Goal: Task Accomplishment & Management: Manage account settings

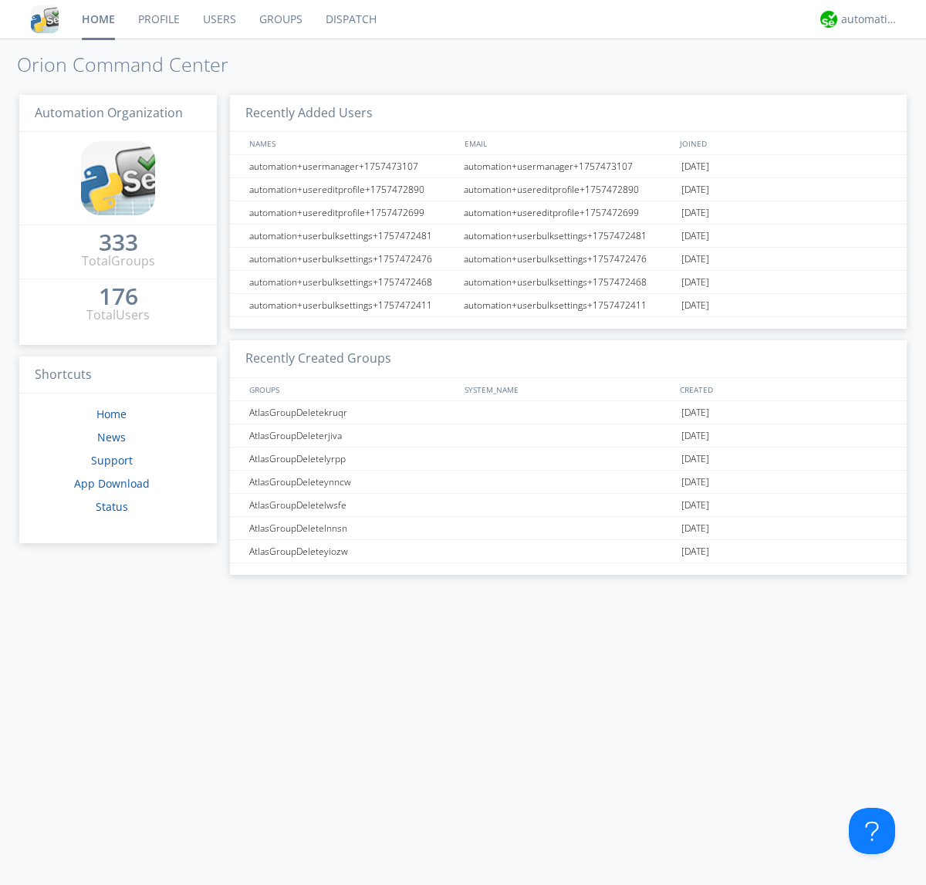
click at [279, 19] on link "Groups" at bounding box center [281, 19] width 66 height 39
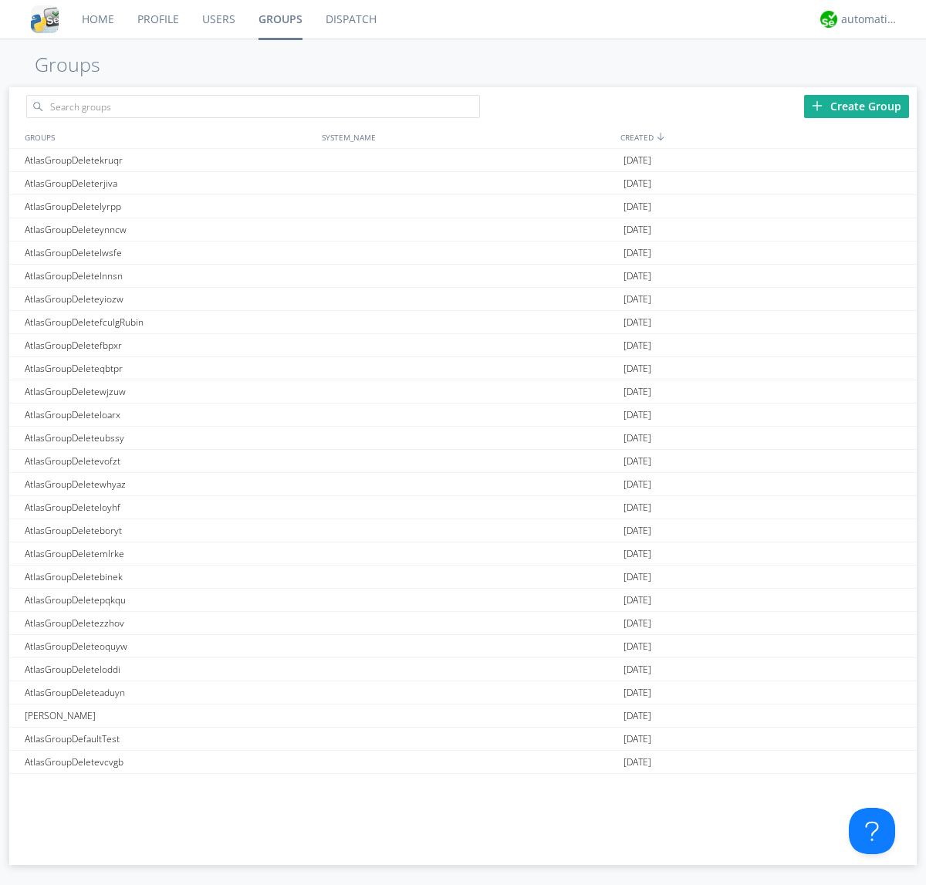
click at [857, 106] on div "Create Group" at bounding box center [856, 106] width 105 height 23
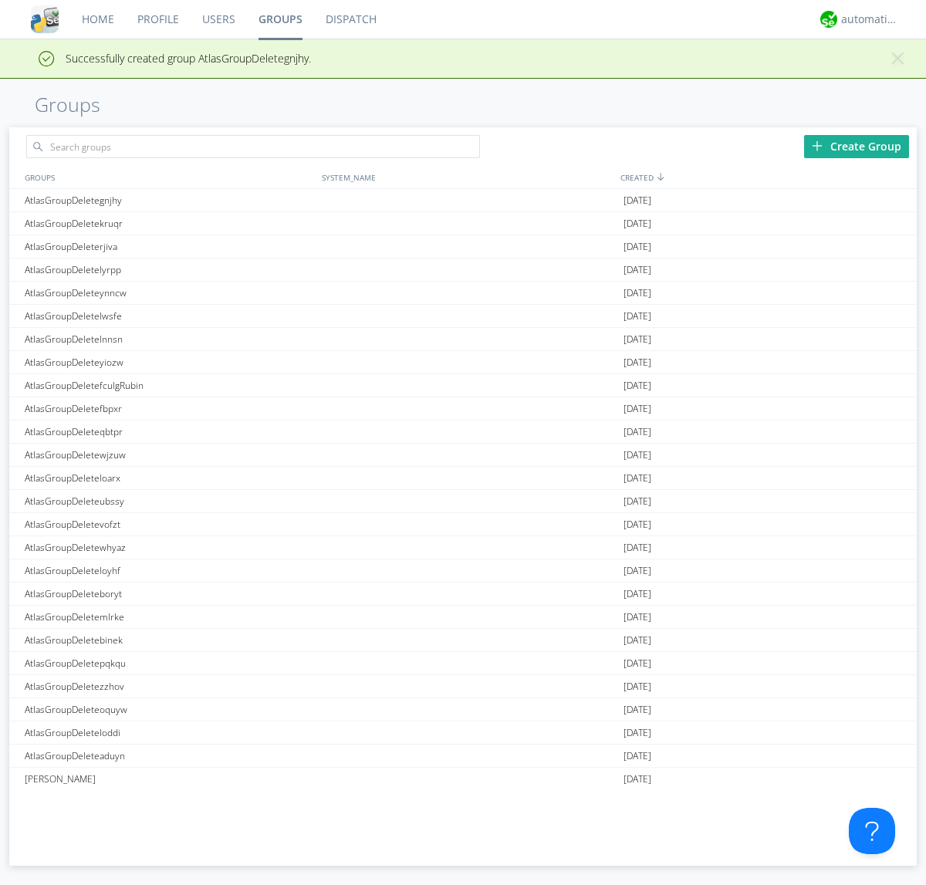
click at [279, 19] on link "Groups" at bounding box center [280, 19] width 67 height 39
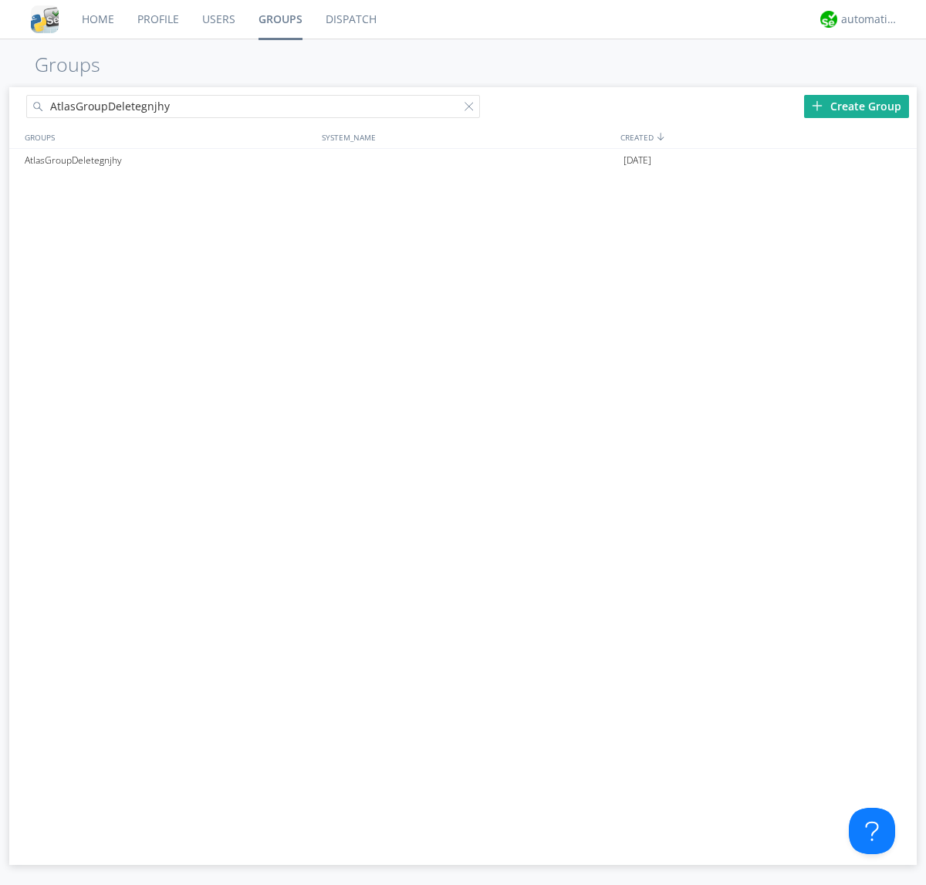
type input "AtlasGroupDeletegnjhy"
click at [472, 109] on div at bounding box center [472, 109] width 15 height 15
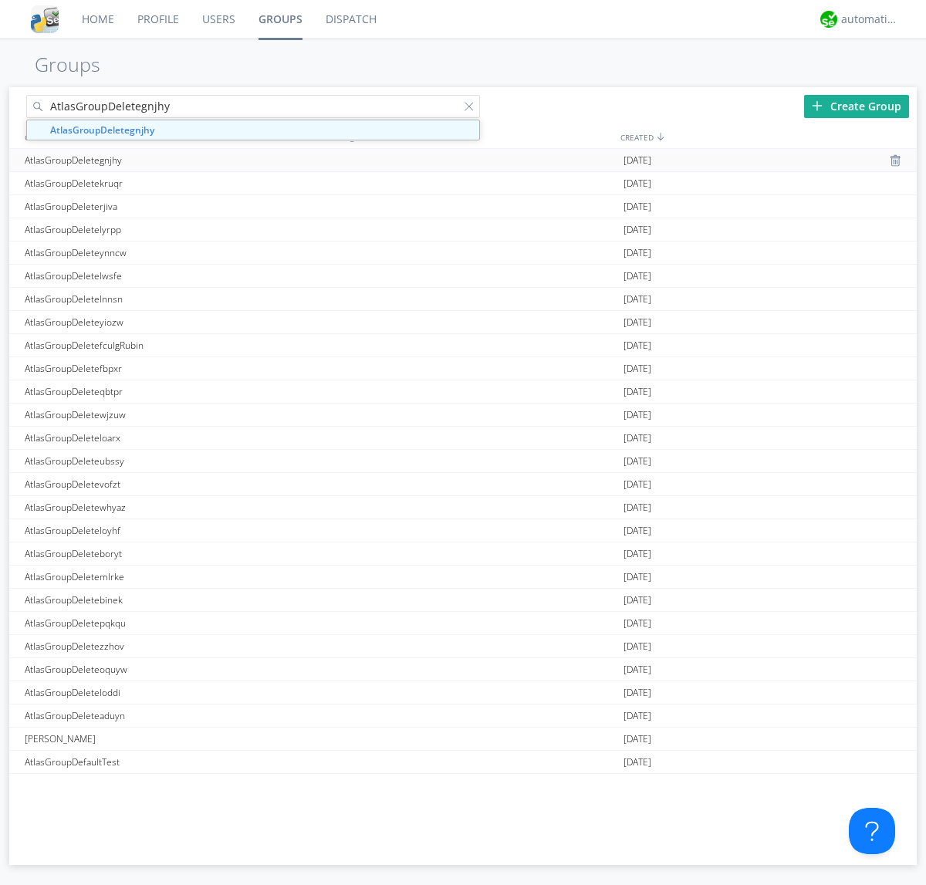
type input "AtlasGroupDeletegnjhy"
click at [169, 160] on div "AtlasGroupDeletegnjhy" at bounding box center [169, 160] width 297 height 22
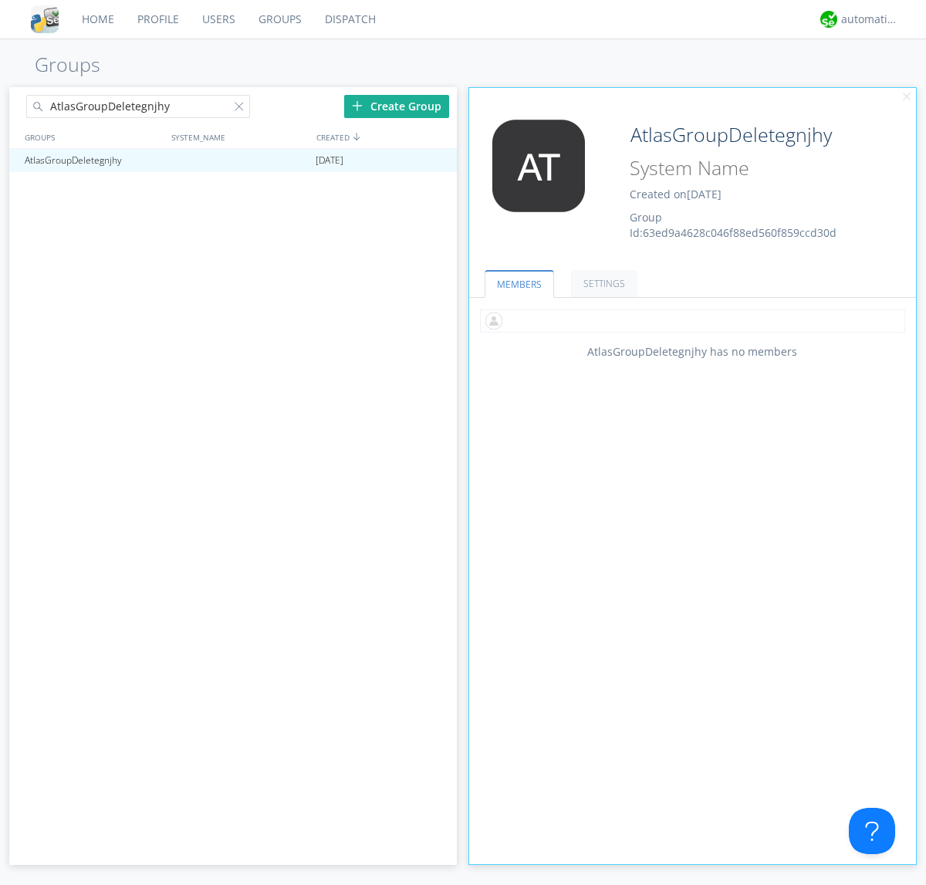
click at [692, 320] on input "text" at bounding box center [692, 320] width 425 height 23
type input "automation+atlas0005"
click at [689, 320] on input "text" at bounding box center [692, 320] width 425 height 23
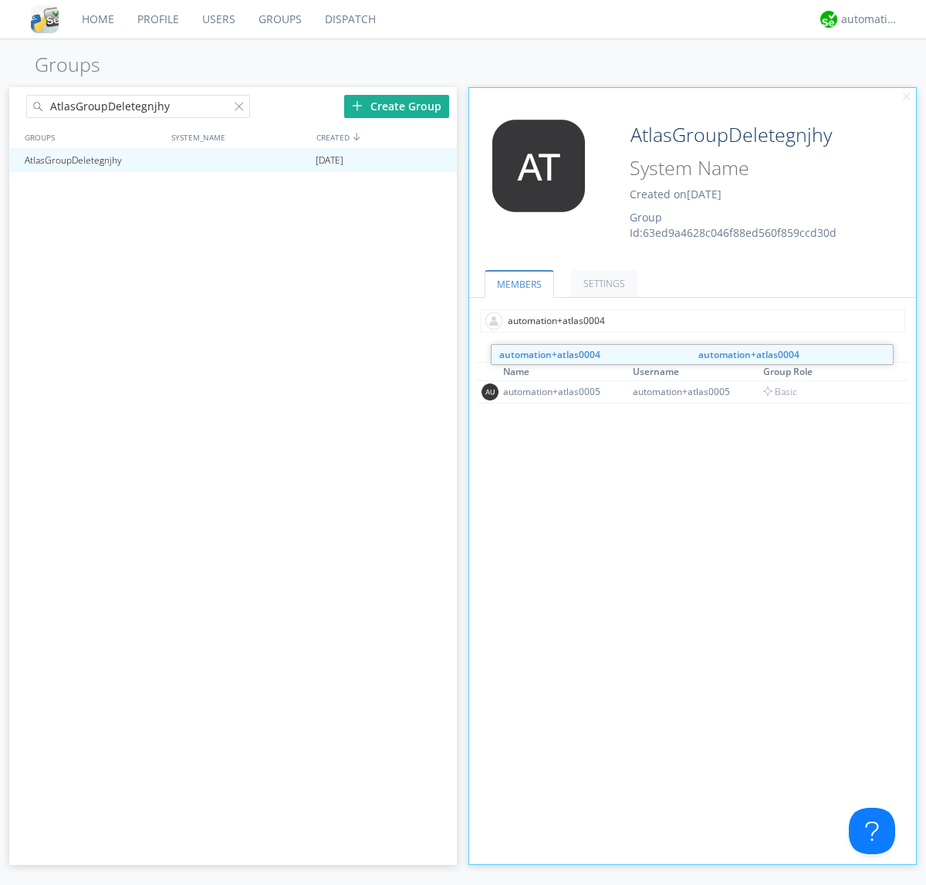
type input "automation+atlas0004"
